Goal: Task Accomplishment & Management: Manage account settings

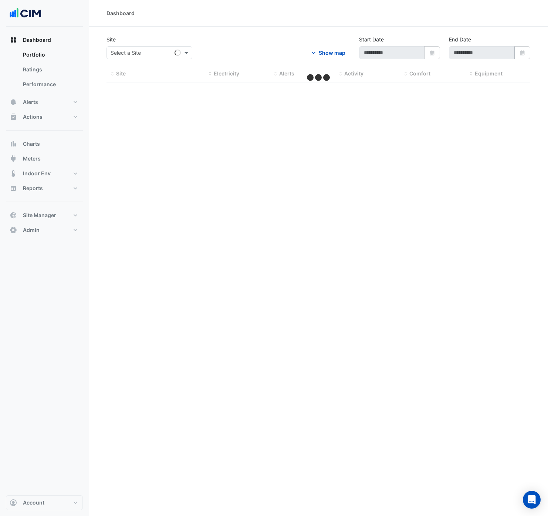
type input "**********"
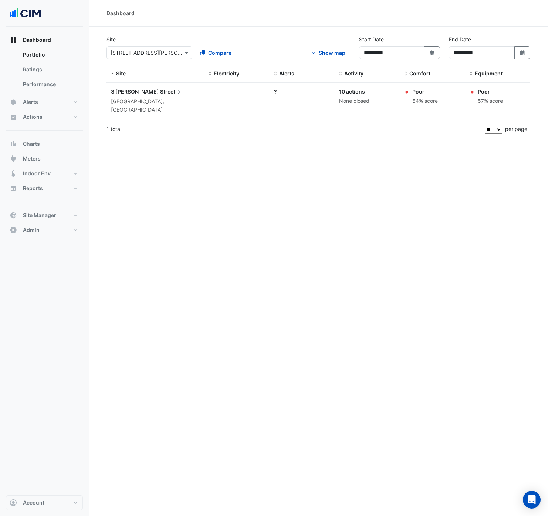
click at [157, 52] on input "text" at bounding box center [141, 53] width 63 height 8
type input "******"
click at [55, 215] on span "Site Manager" at bounding box center [39, 214] width 33 height 7
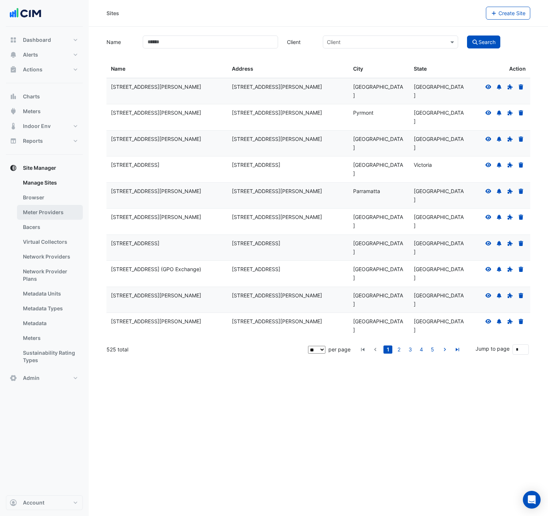
click at [55, 212] on link "Meter Providers" at bounding box center [50, 212] width 66 height 15
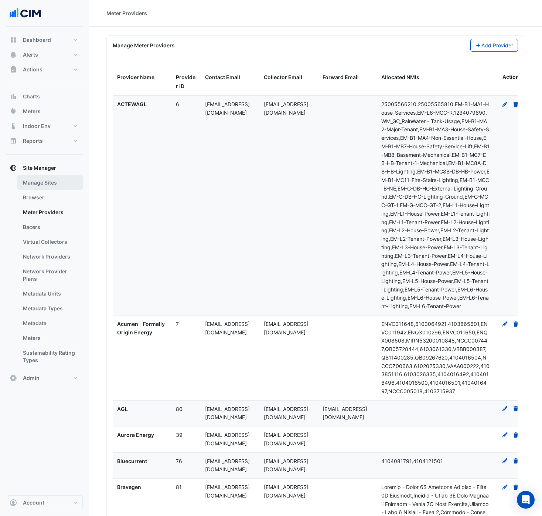
click at [50, 183] on link "Manage Sites" at bounding box center [50, 182] width 66 height 15
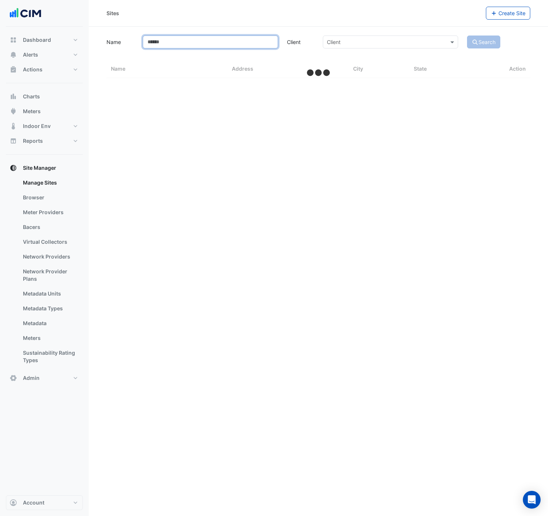
click at [178, 44] on input "Name" at bounding box center [210, 41] width 135 height 13
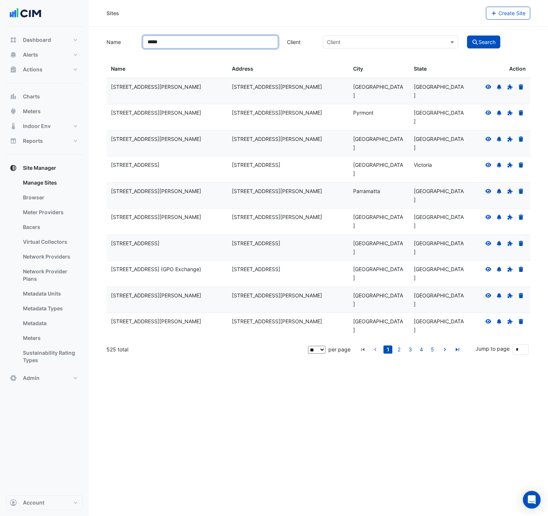
type input "*****"
click at [487, 188] on icon at bounding box center [488, 190] width 7 height 5
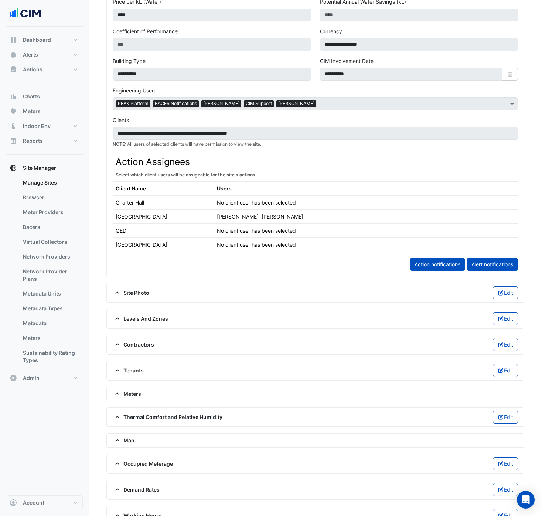
scroll to position [312, 0]
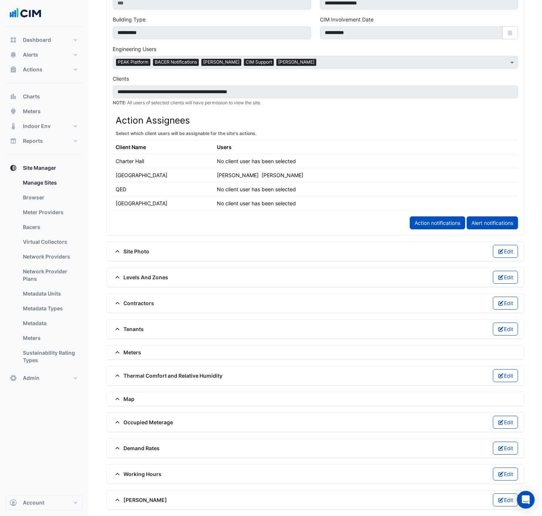
click at [173, 351] on div "Meters" at bounding box center [315, 352] width 405 height 8
click at [127, 352] on span "Meters" at bounding box center [127, 352] width 28 height 8
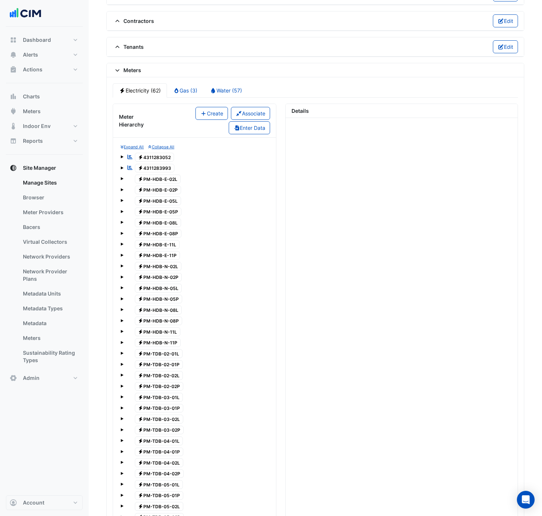
scroll to position [584, 0]
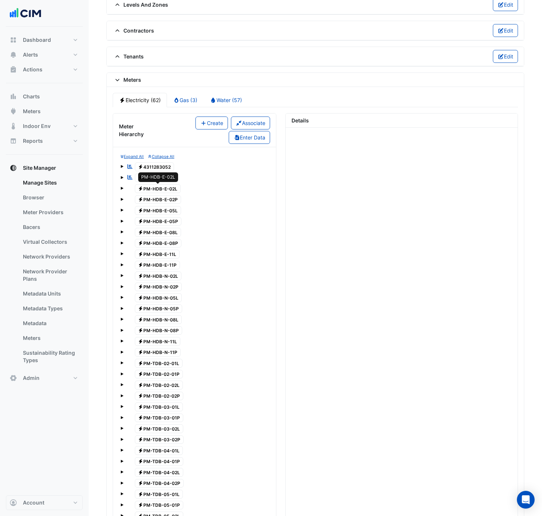
click at [159, 188] on span "Electricity PM-HDB-E-02L" at bounding box center [158, 188] width 46 height 9
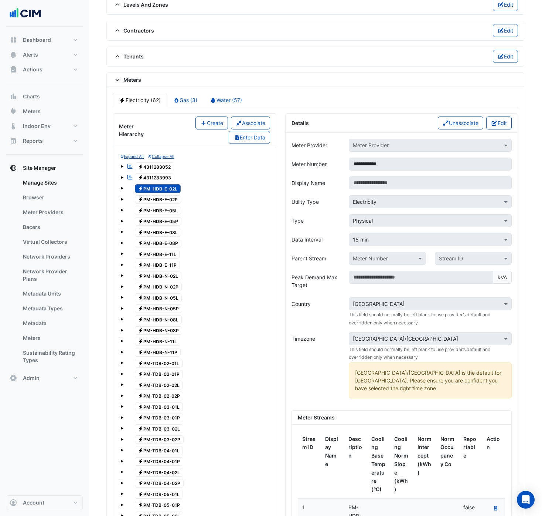
click at [152, 166] on span "Electricity 4311283052" at bounding box center [155, 166] width 40 height 9
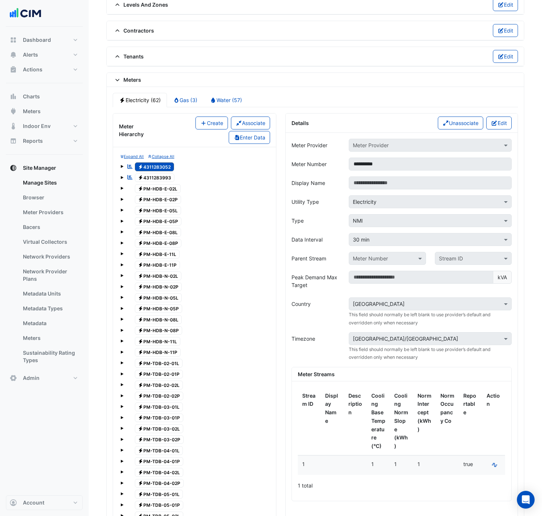
click at [154, 175] on span "Electricity 4311283993" at bounding box center [155, 177] width 40 height 9
click at [157, 191] on span "Electricity PM-HDB-E-02L" at bounding box center [158, 188] width 46 height 9
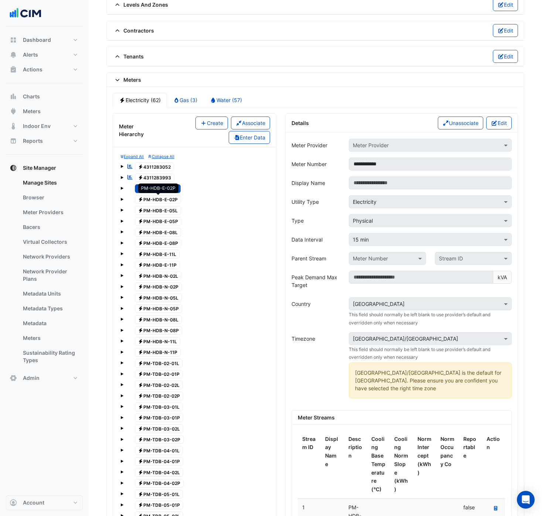
click at [159, 196] on span "Electricity PM-HDB-E-02P" at bounding box center [158, 199] width 47 height 9
click at [160, 207] on span "Electricity PM-HDB-E-05L" at bounding box center [158, 210] width 47 height 9
click at [161, 220] on span "Electricity PM-HDB-E-05P" at bounding box center [158, 221] width 47 height 9
click at [171, 231] on span "Electricity PM-HDB-E-08L" at bounding box center [158, 232] width 47 height 9
click at [164, 245] on span "Electricity PM-HDB-E-08P" at bounding box center [158, 243] width 47 height 9
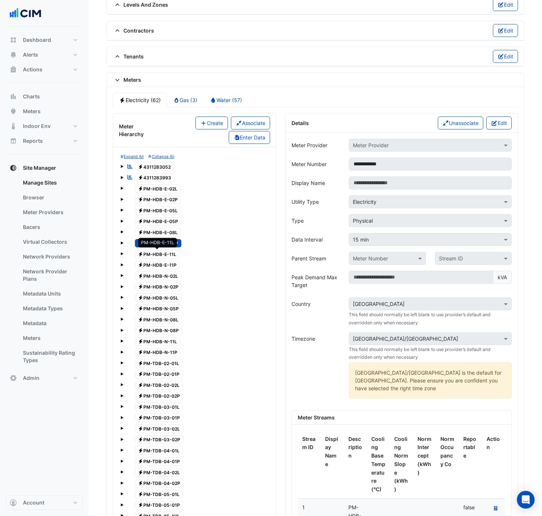
click at [162, 252] on span "Electricity PM-HDB-E-11L" at bounding box center [157, 253] width 45 height 9
click at [161, 266] on span "Electricity PM-HDB-E-11P" at bounding box center [157, 265] width 45 height 9
click at [162, 275] on span "Electricity PM-HDB-N-02L" at bounding box center [158, 275] width 47 height 9
click at [160, 286] on span "Electricity PM-HDB-N-02P" at bounding box center [158, 286] width 47 height 9
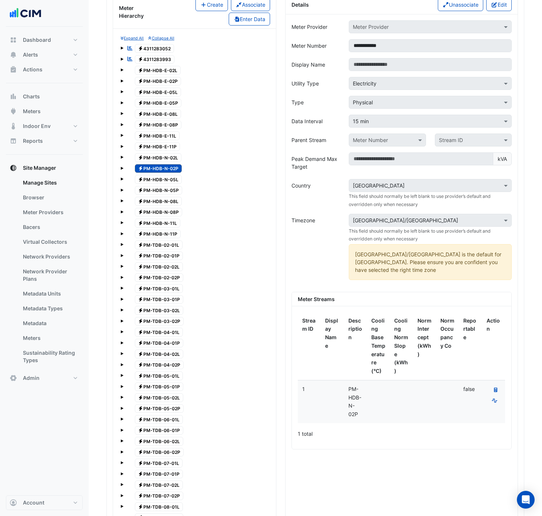
scroll to position [788, 0]
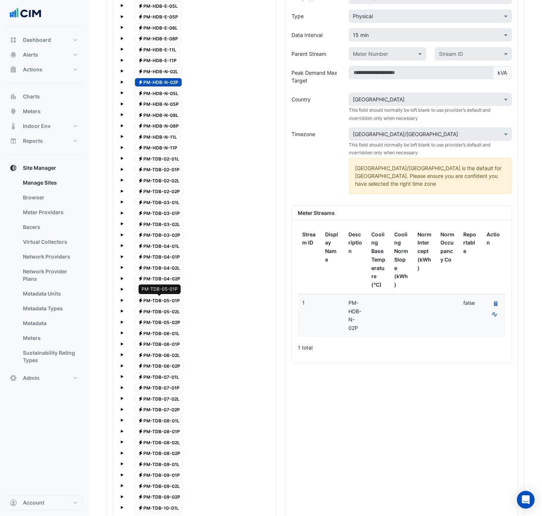
click at [163, 297] on span "Electricity PM-TDB-05-01P" at bounding box center [159, 300] width 49 height 9
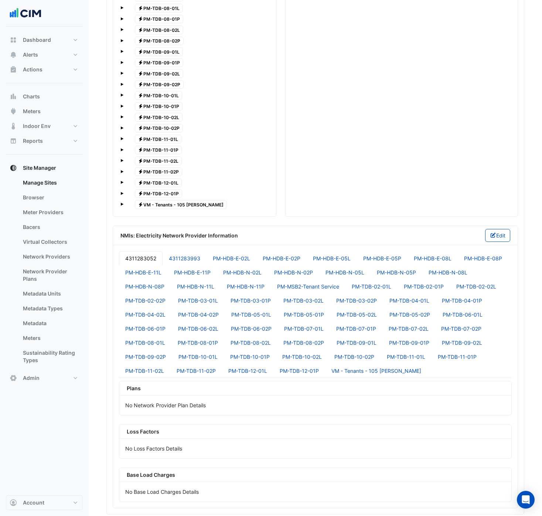
scroll to position [1190, 0]
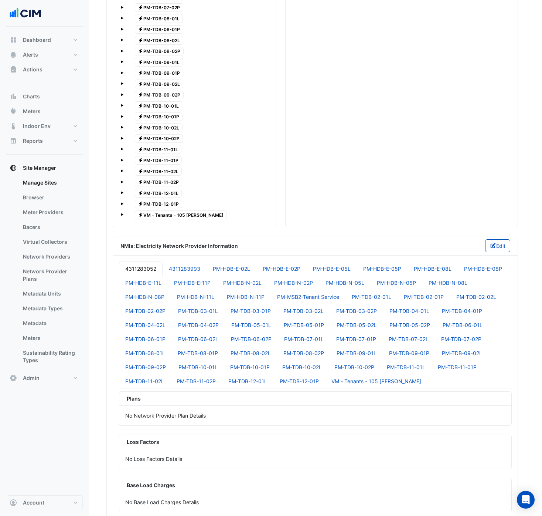
click at [168, 215] on span "Electricity VM - Tenants - 105 Phillip" at bounding box center [181, 214] width 92 height 9
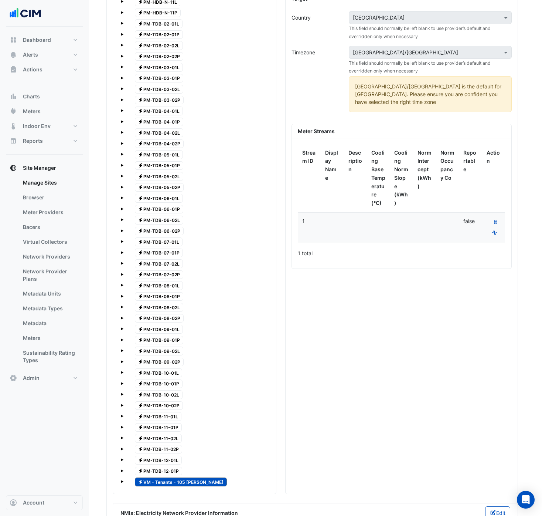
scroll to position [928, 0]
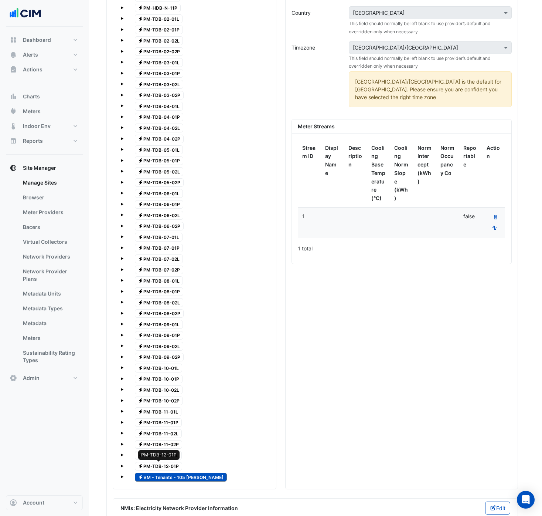
click at [159, 467] on span "Electricity PM-TDB-12-01P" at bounding box center [159, 466] width 48 height 9
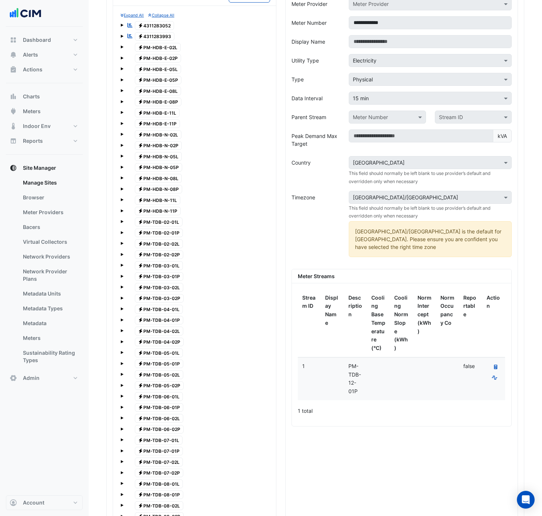
scroll to position [723, 0]
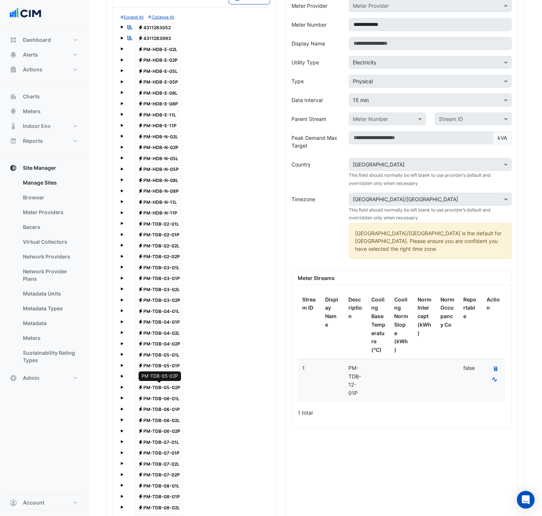
click at [149, 388] on span "Electricity PM-TDB-05-02P" at bounding box center [159, 387] width 49 height 9
click at [146, 353] on span "Electricity PM-TDB-05-01L" at bounding box center [159, 354] width 48 height 9
drag, startPoint x: 156, startPoint y: 324, endPoint x: 158, endPoint y: 317, distance: 7.4
click at [156, 324] on span "Electricity PM-TDB-04-01P" at bounding box center [159, 321] width 49 height 9
click at [163, 281] on span "Electricity PM-TDB-03-01P" at bounding box center [159, 278] width 49 height 9
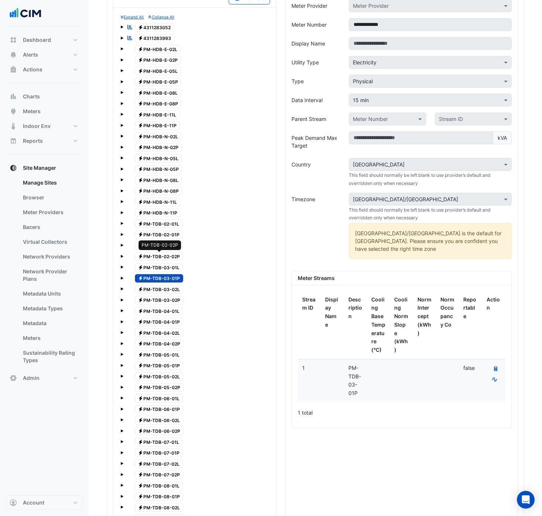
click at [167, 257] on span "Electricity PM-TDB-02-02P" at bounding box center [159, 256] width 49 height 9
click at [169, 239] on div "Reportable Electricity 4311283052 Reportable Electricity 4311283993 Electricity…" at bounding box center [194, 354] width 148 height 666
drag, startPoint x: 169, startPoint y: 229, endPoint x: 169, endPoint y: 225, distance: 4.1
click at [169, 227] on body "**********" at bounding box center [271, 212] width 542 height 1870
click at [166, 197] on span "Electricity PM-HDB-N-11L" at bounding box center [158, 201] width 46 height 9
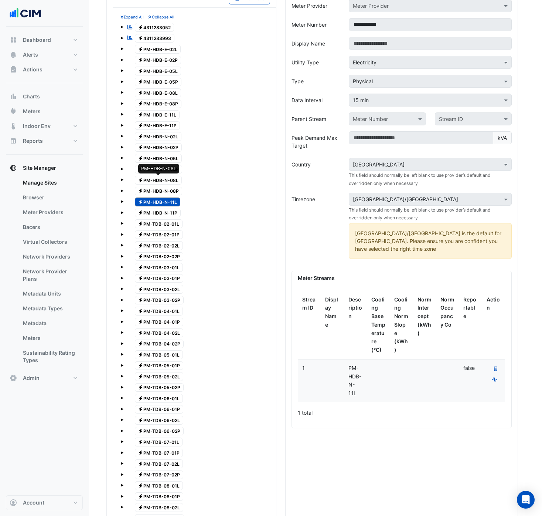
click at [167, 178] on span "Electricity PM-HDB-N-08L" at bounding box center [158, 180] width 47 height 9
click at [167, 164] on div "Electricity PM-HDB-N-05P" at bounding box center [154, 169] width 59 height 10
click at [168, 147] on span "Electricity PM-HDB-N-02P" at bounding box center [158, 147] width 47 height 9
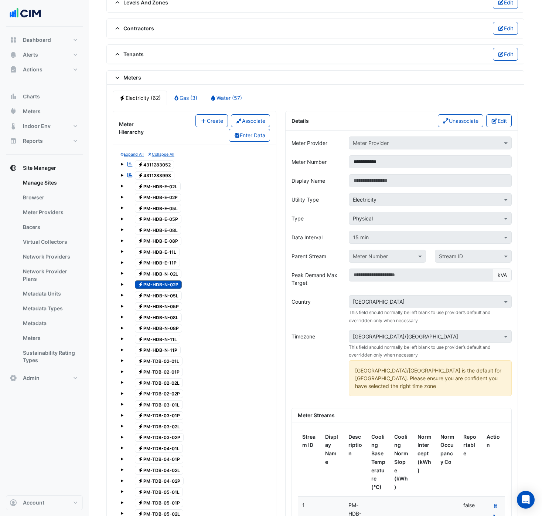
scroll to position [586, 0]
click at [52, 334] on link "Meters" at bounding box center [50, 337] width 66 height 15
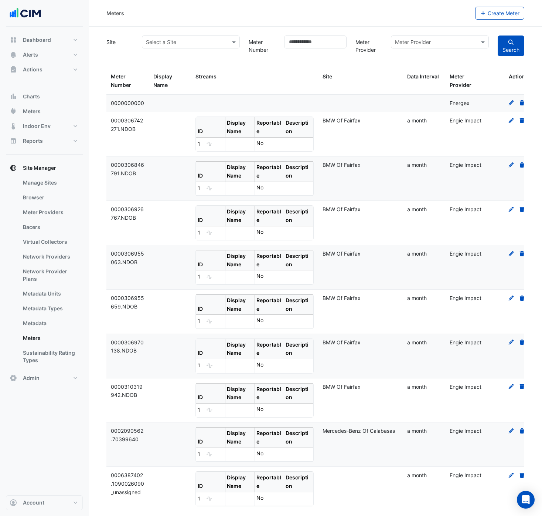
click at [176, 41] on input "text" at bounding box center [183, 42] width 75 height 8
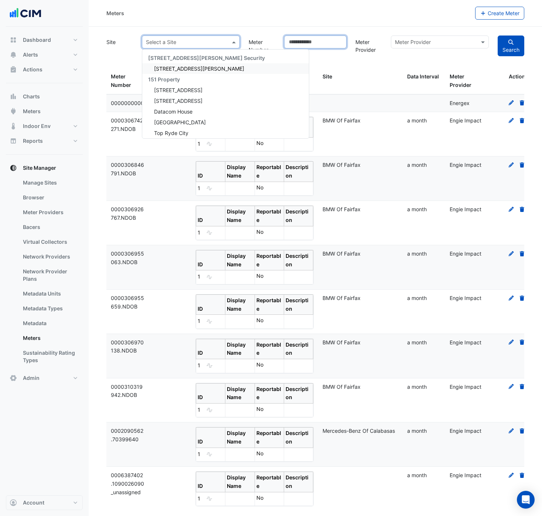
click at [300, 41] on input "Meter Number" at bounding box center [315, 41] width 62 height 13
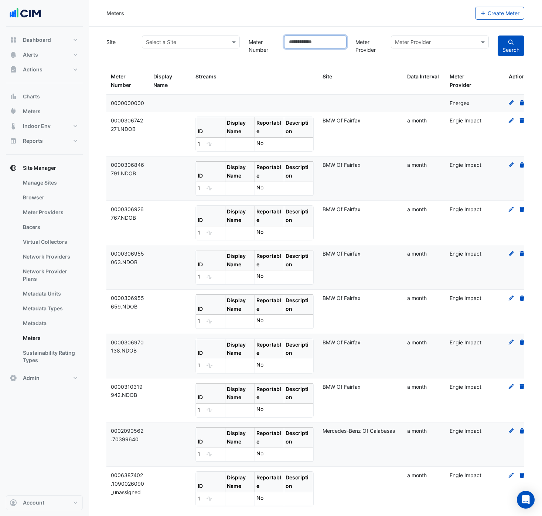
paste input "**********"
type input "**********"
click at [498, 35] on button "Search" at bounding box center [511, 45] width 27 height 21
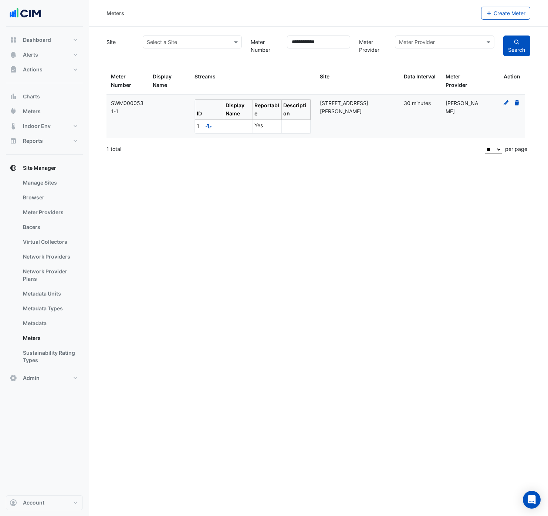
click at [332, 103] on span "[STREET_ADDRESS][PERSON_NAME]" at bounding box center [344, 107] width 48 height 15
click at [400, 112] on datatable-body-cell "30 minutes" at bounding box center [420, 117] width 42 height 44
drag, startPoint x: 426, startPoint y: 101, endPoint x: 435, endPoint y: 101, distance: 8.5
click at [426, 101] on span "30 minutes" at bounding box center [417, 103] width 27 height 6
click at [505, 103] on icon at bounding box center [506, 102] width 7 height 5
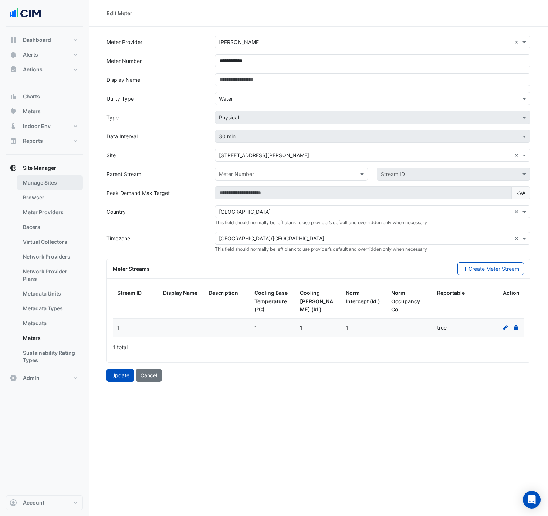
click at [37, 183] on link "Manage Sites" at bounding box center [50, 182] width 66 height 15
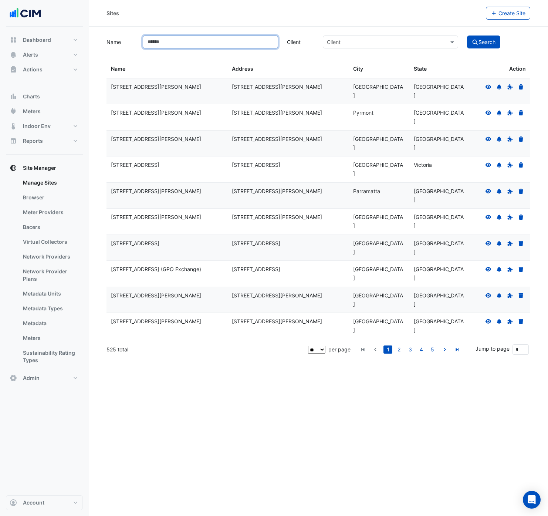
click at [182, 43] on input "Name" at bounding box center [210, 41] width 135 height 13
type input "***"
click at [467, 35] on button "Search" at bounding box center [483, 41] width 33 height 13
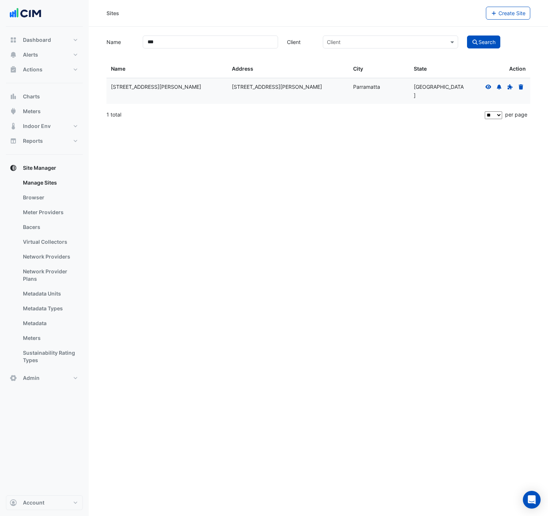
click at [487, 89] on icon at bounding box center [488, 86] width 7 height 5
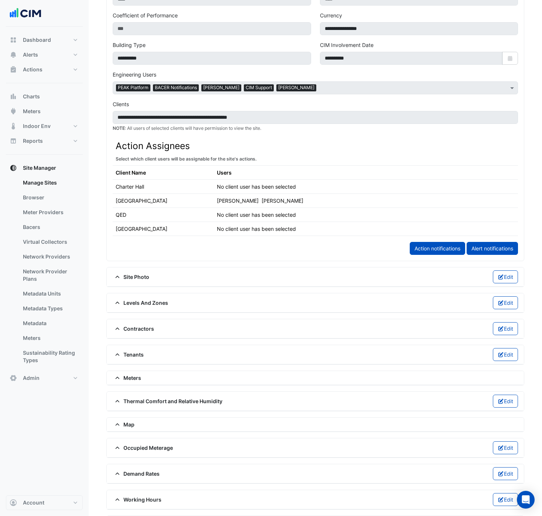
scroll to position [312, 0]
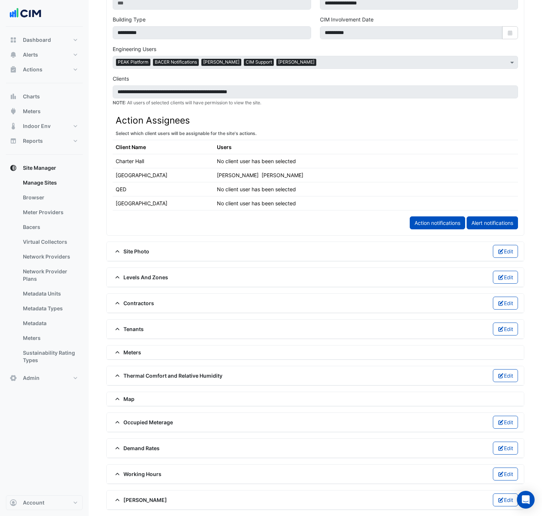
click at [134, 350] on span "Meters" at bounding box center [127, 352] width 28 height 8
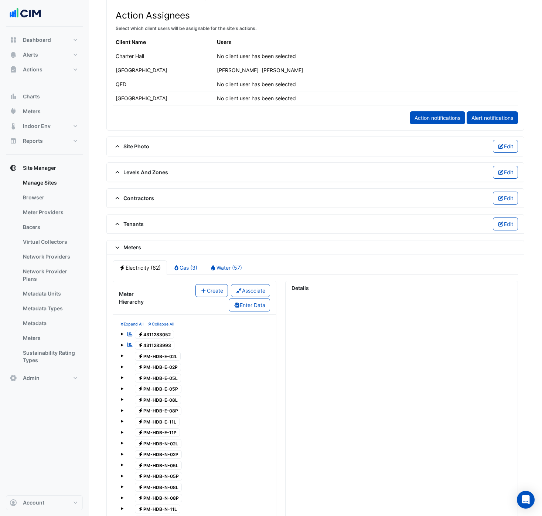
scroll to position [437, 0]
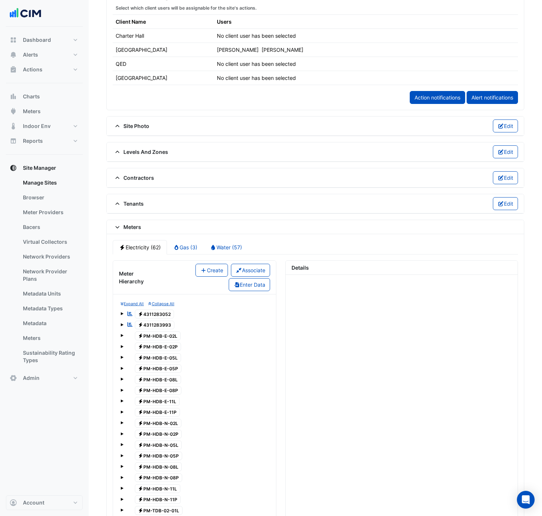
click at [186, 251] on link "Gas (3)" at bounding box center [185, 247] width 37 height 14
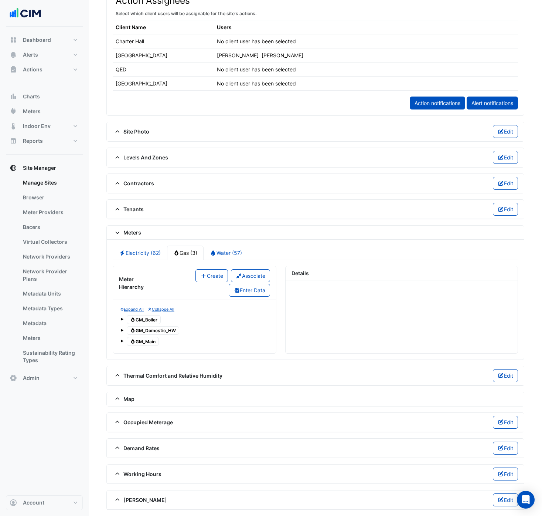
scroll to position [431, 0]
click at [235, 252] on link "Water (57)" at bounding box center [226, 252] width 45 height 14
click at [167, 331] on span "Water SWM0000531-1" at bounding box center [159, 330] width 48 height 9
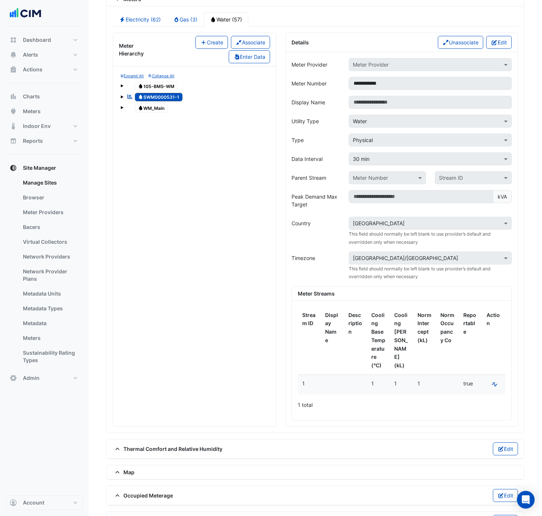
scroll to position [581, 0]
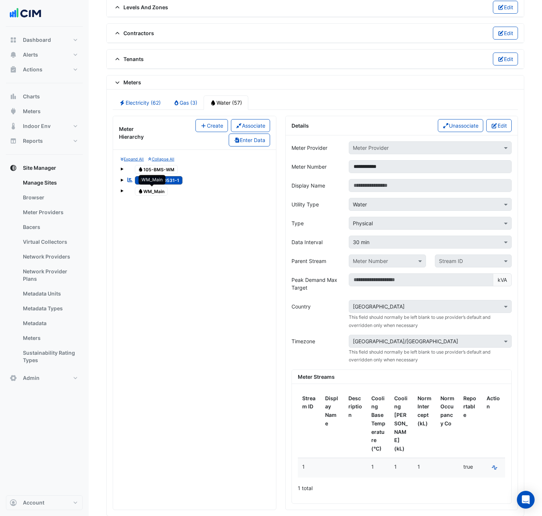
click at [155, 190] on span "Water WM_Main" at bounding box center [151, 191] width 33 height 9
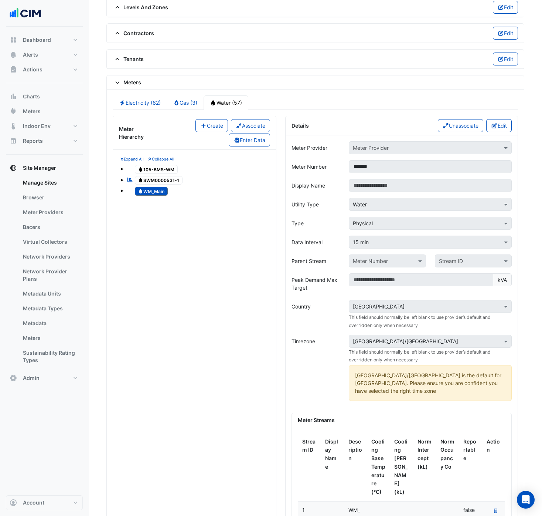
click at [156, 184] on span "Water SWM0000531-1" at bounding box center [159, 180] width 48 height 9
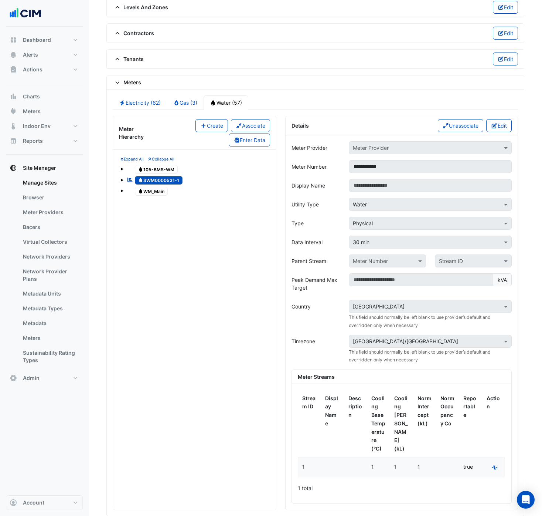
click at [159, 173] on span "Water 105-BMS-WM" at bounding box center [156, 169] width 43 height 9
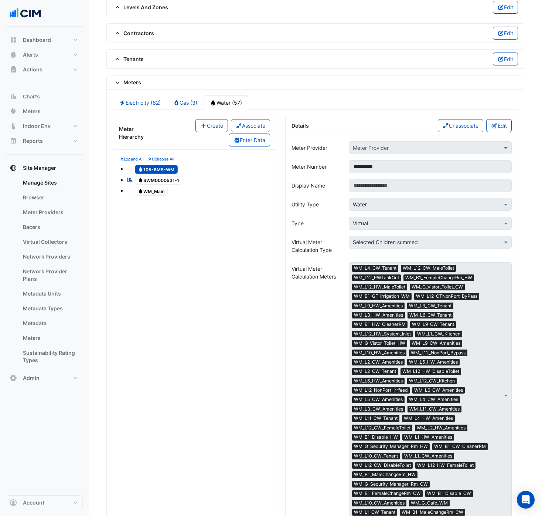
click at [159, 180] on span "Water SWM0000531-1" at bounding box center [159, 180] width 48 height 9
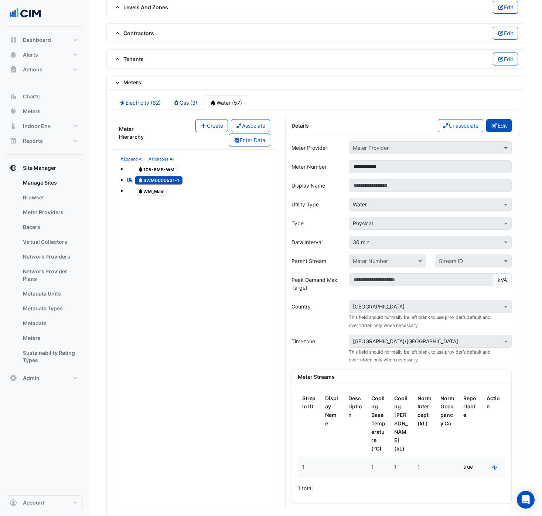
click at [503, 129] on button "Edit" at bounding box center [498, 125] width 25 height 13
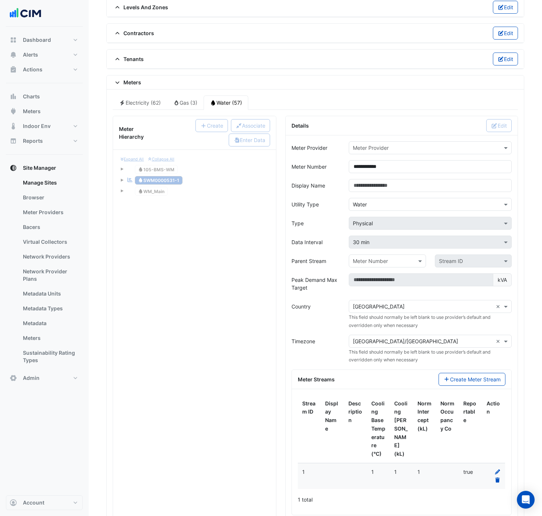
click at [455, 147] on input "text" at bounding box center [423, 148] width 140 height 8
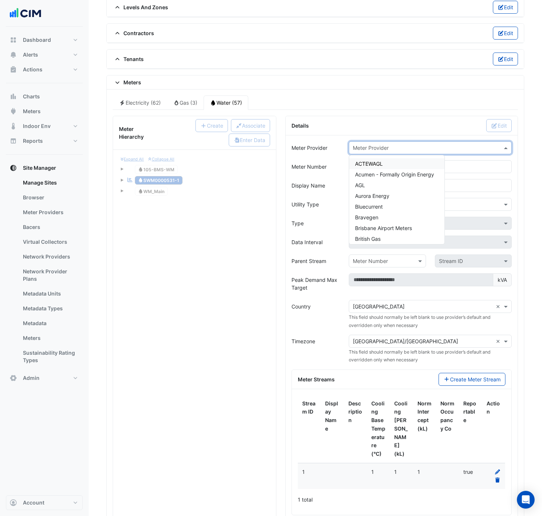
click at [318, 193] on form "Meter Provider Meter Provider ACTEWAGL Acumen - Formally Origin Energy AGL Auro…" at bounding box center [402, 337] width 220 height 392
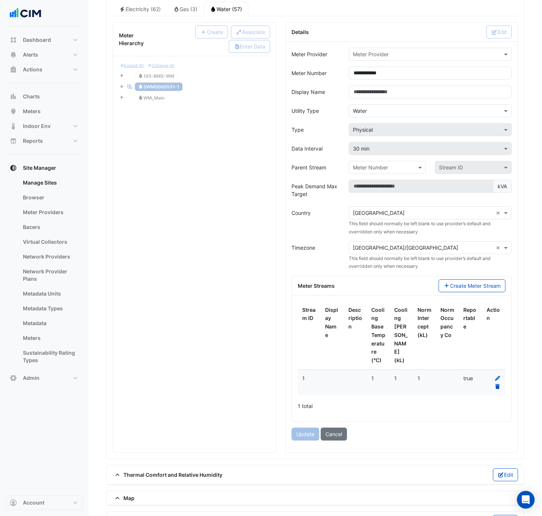
scroll to position [676, 0]
click at [337, 431] on button "Cancel" at bounding box center [334, 432] width 26 height 13
click at [338, 431] on button "Cancel" at bounding box center [334, 432] width 26 height 13
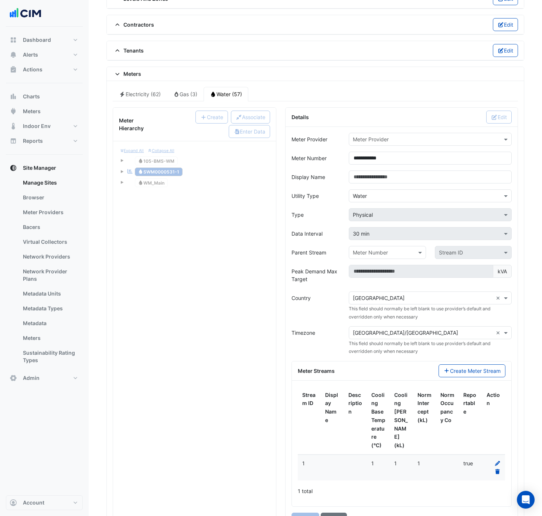
scroll to position [554, 0]
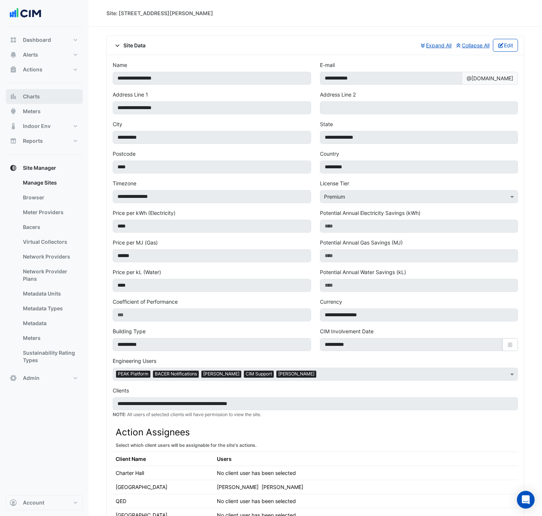
click at [41, 98] on button "Charts" at bounding box center [44, 96] width 77 height 15
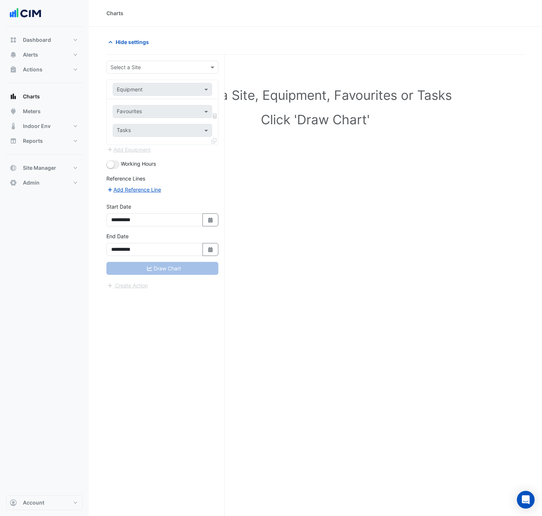
click at [181, 70] on input "text" at bounding box center [154, 68] width 89 height 8
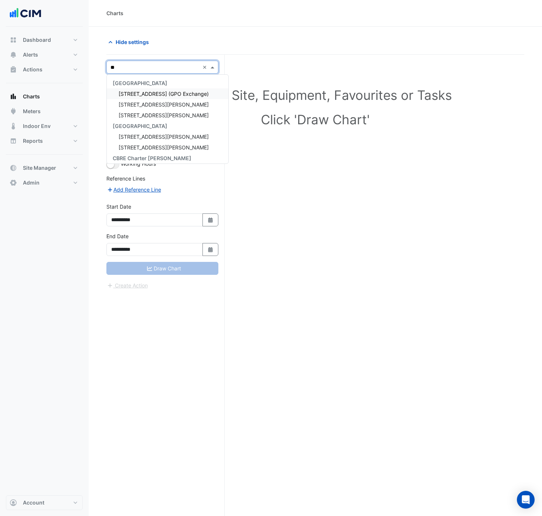
type input "***"
click at [169, 95] on div "[STREET_ADDRESS][PERSON_NAME]" at bounding box center [162, 93] width 111 height 11
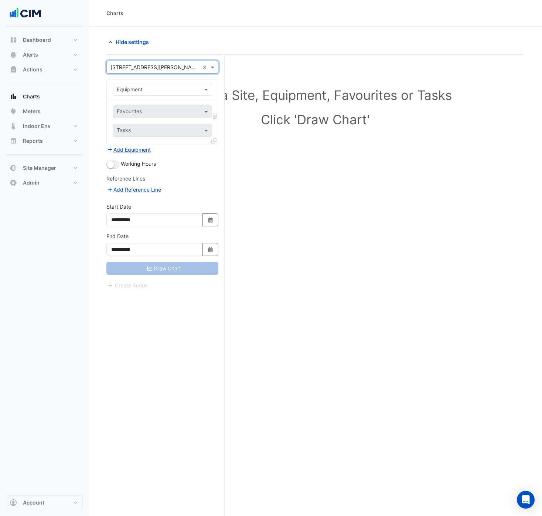
click at [164, 92] on input "text" at bounding box center [155, 90] width 76 height 8
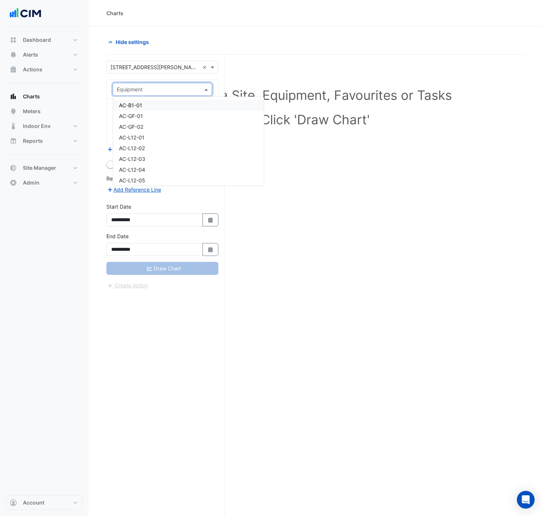
paste input "**********"
type input "**********"
click at [163, 106] on span "Water Meter - SWM0000531-1-1" at bounding box center [158, 105] width 79 height 6
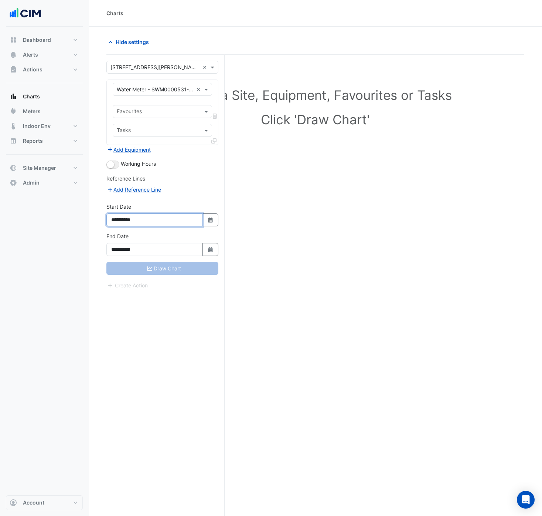
click at [167, 223] on input "**********" at bounding box center [154, 219] width 96 height 13
type input "**********"
click at [160, 250] on input "**********" at bounding box center [154, 249] width 96 height 13
click at [174, 313] on div "**********" at bounding box center [165, 299] width 118 height 489
click at [169, 271] on div "Draw Chart" at bounding box center [162, 268] width 112 height 13
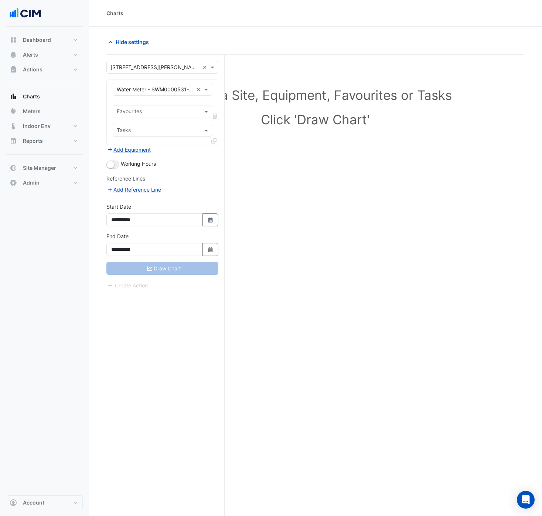
click at [137, 109] on input "text" at bounding box center [158, 112] width 83 height 8
click at [147, 129] on span "Water Consumption Actual" at bounding box center [151, 127] width 64 height 6
click at [171, 266] on button "Draw Chart" at bounding box center [162, 268] width 112 height 13
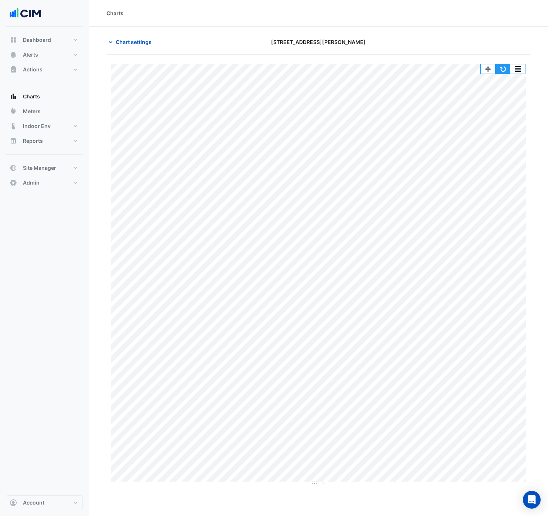
click at [499, 69] on button "button" at bounding box center [502, 68] width 15 height 9
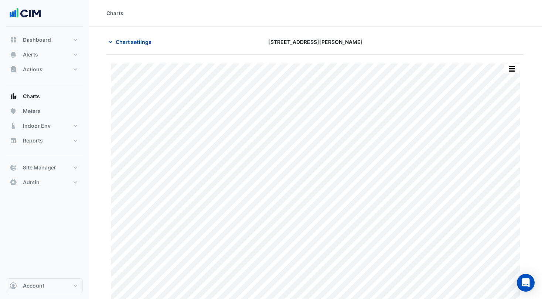
click at [126, 44] on span "Chart settings" at bounding box center [134, 42] width 36 height 8
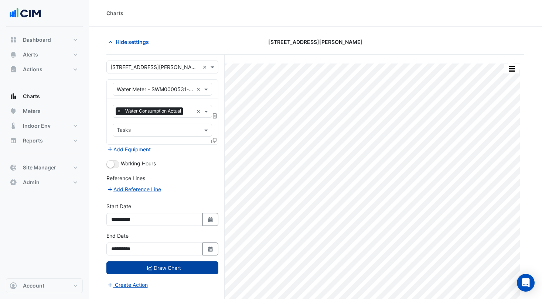
click at [158, 266] on button "Draw Chart" at bounding box center [162, 268] width 112 height 13
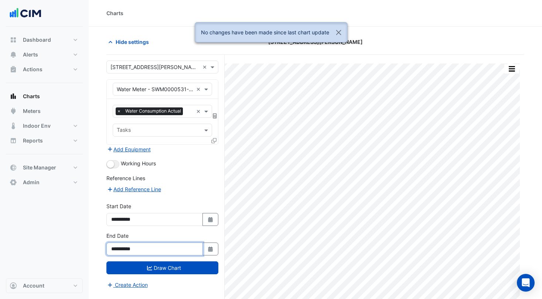
click at [150, 248] on input "**********" at bounding box center [154, 249] width 96 height 13
type input "**********"
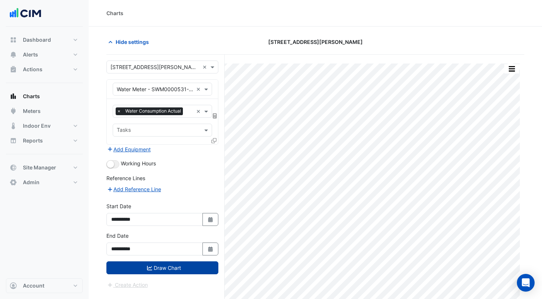
click at [159, 269] on button "Draw Chart" at bounding box center [162, 268] width 112 height 13
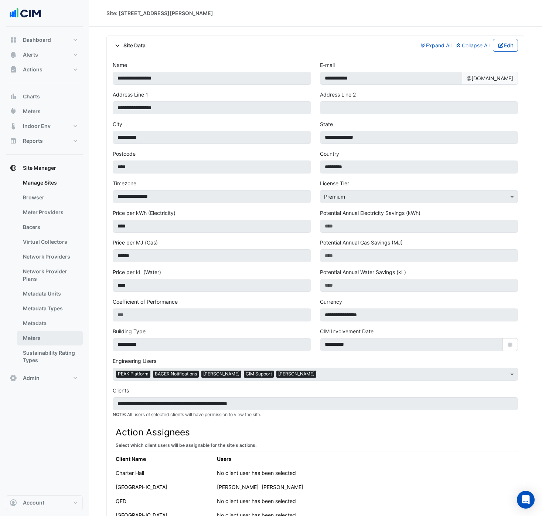
click at [36, 333] on link "Meters" at bounding box center [50, 337] width 66 height 15
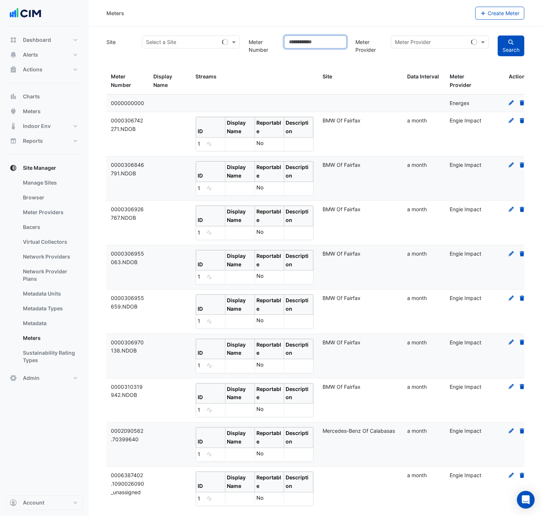
click at [307, 43] on input "Meter Number" at bounding box center [315, 41] width 62 height 13
paste input "**********"
click at [498, 35] on button "Search" at bounding box center [511, 45] width 27 height 21
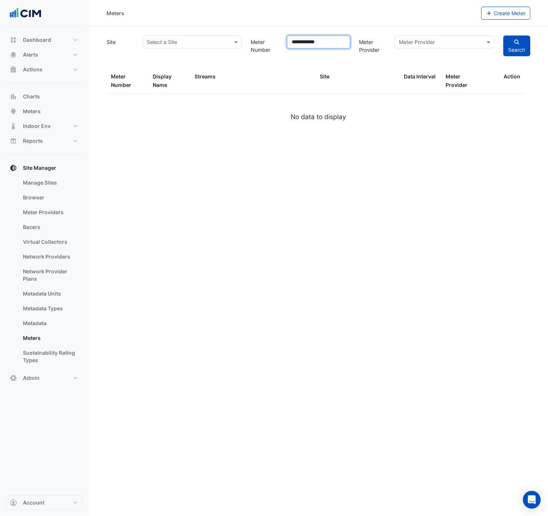
type input "**********"
click at [503, 35] on button "Search" at bounding box center [516, 45] width 27 height 21
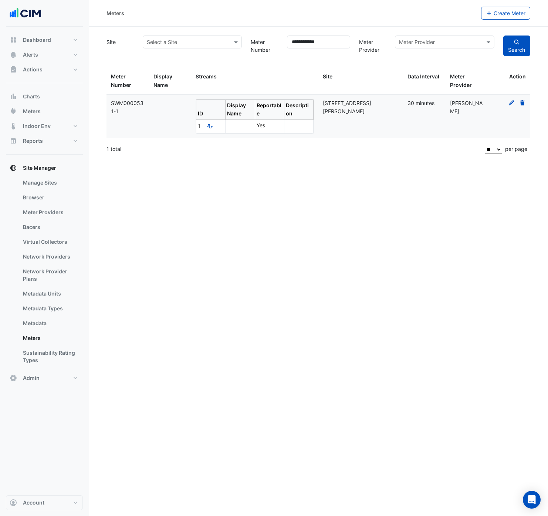
click at [510, 105] on icon at bounding box center [511, 102] width 7 height 5
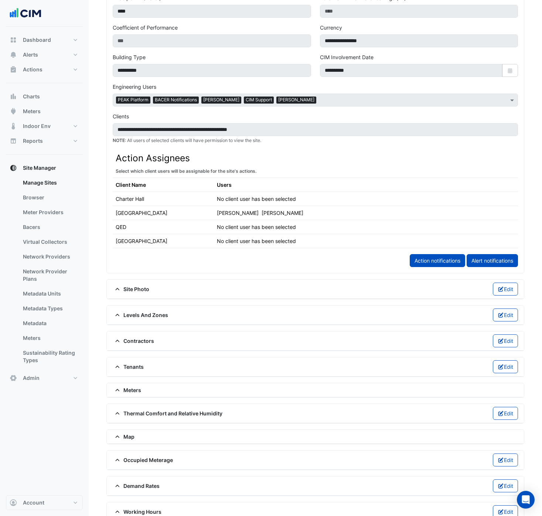
scroll to position [312, 0]
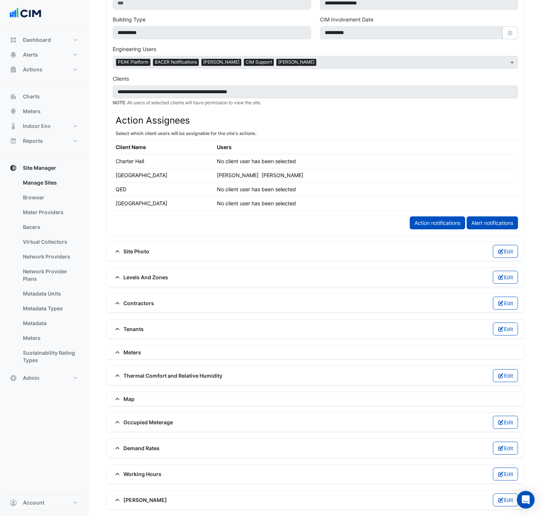
click at [127, 353] on span "Meters" at bounding box center [127, 352] width 28 height 8
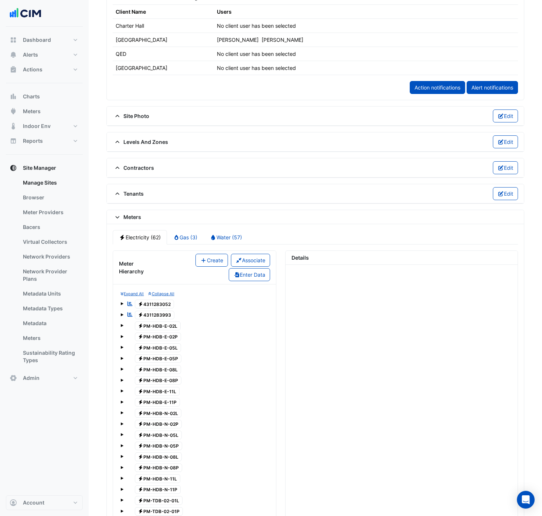
scroll to position [442, 0]
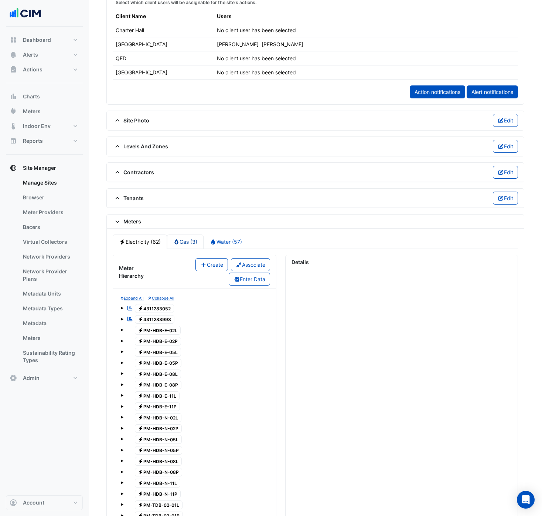
click at [178, 244] on fa-icon at bounding box center [176, 241] width 7 height 6
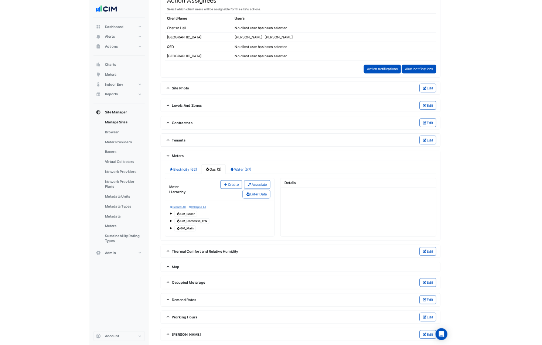
scroll to position [431, 0]
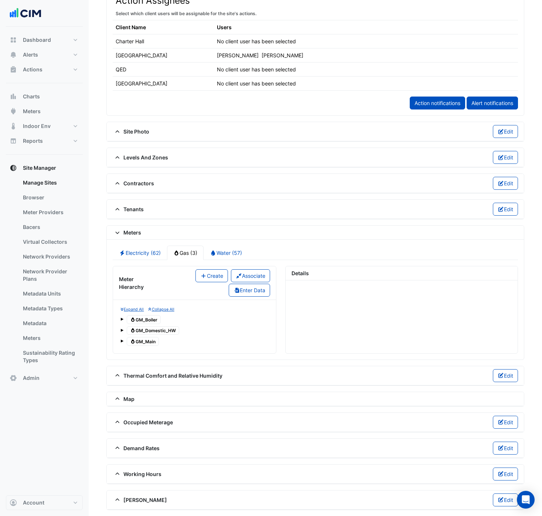
click at [225, 240] on div "Electricity (62) Gas (3) Water (57) Meter Hierarchy Create Associate Enter Data…" at bounding box center [315, 299] width 417 height 120
click at [230, 261] on app-meters-form "Electricity (62) Gas (3) Water (57) Meter Hierarchy Create Associate Enter Data…" at bounding box center [315, 299] width 405 height 108
click at [229, 254] on link "Water (57)" at bounding box center [226, 252] width 45 height 14
click at [169, 328] on span "Water SWM0000531-1" at bounding box center [159, 330] width 48 height 9
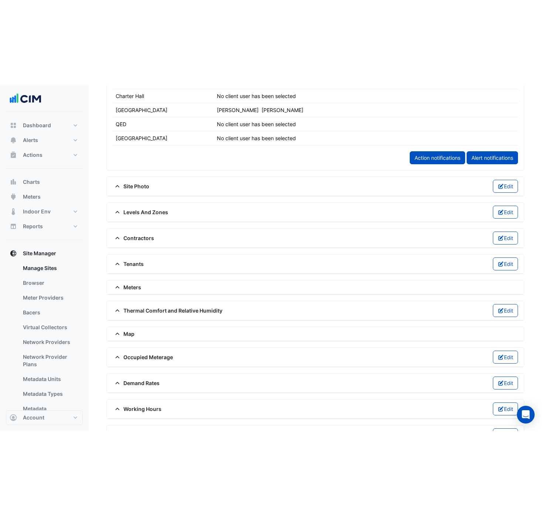
scroll to position [482, 0]
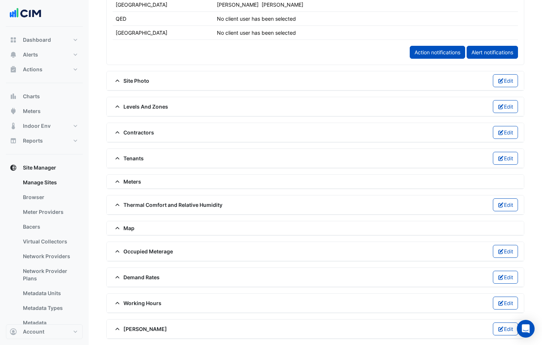
click at [134, 184] on span "Meters" at bounding box center [127, 182] width 28 height 8
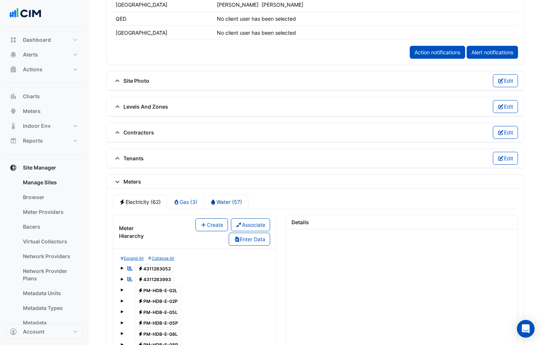
click at [224, 201] on link "Water (57)" at bounding box center [226, 202] width 45 height 14
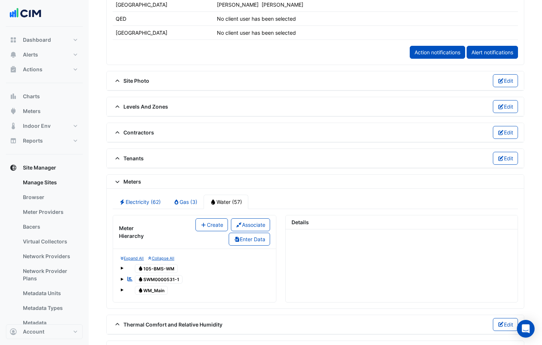
click at [157, 277] on span "Water SWM0000531-1" at bounding box center [159, 279] width 48 height 9
